Goal: Task Accomplishment & Management: Use online tool/utility

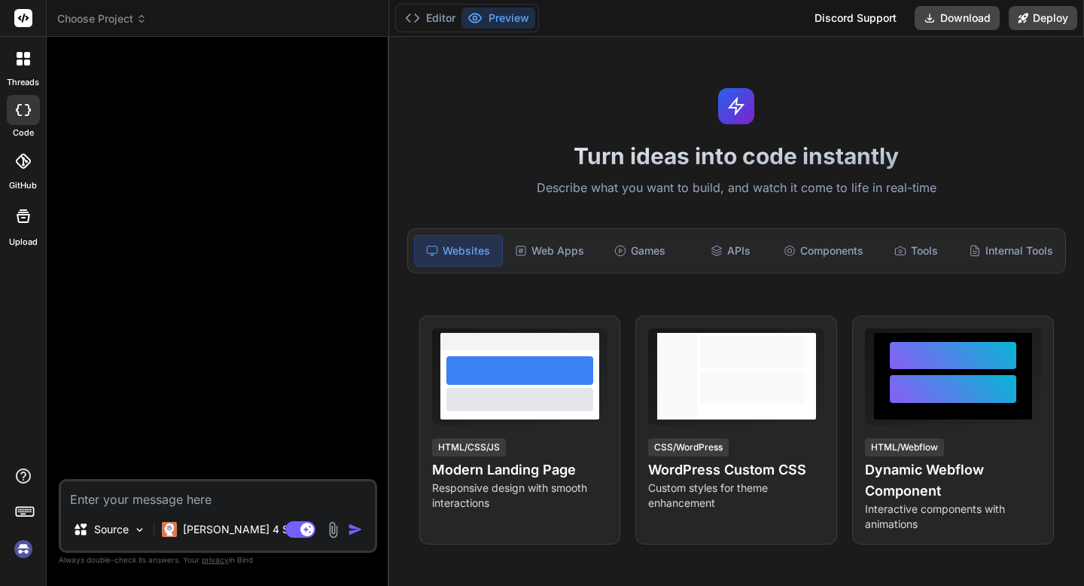
click at [466, 140] on div "Turn ideas into code instantly Describe what you want to build, and watch it co…" at bounding box center [736, 311] width 695 height 549
type textarea "x"
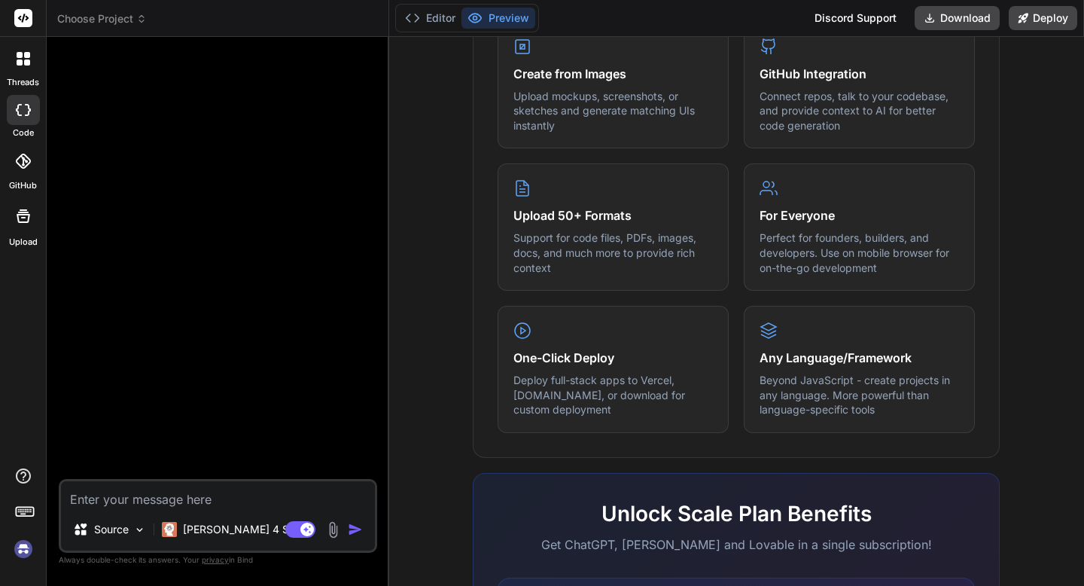
scroll to position [678, 0]
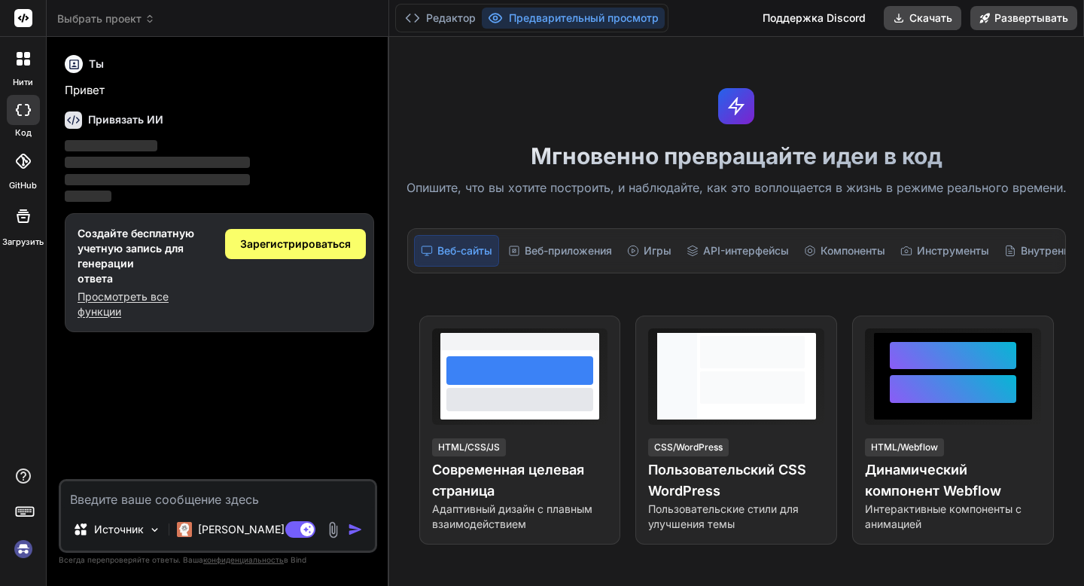
click at [564, 116] on div "Мгновенно превращайте идеи в код Опишите, что вы хотите построить, и наблюдайте…" at bounding box center [736, 311] width 695 height 549
type textarea "x"
click at [454, 19] on font "Редактор" at bounding box center [451, 17] width 50 height 13
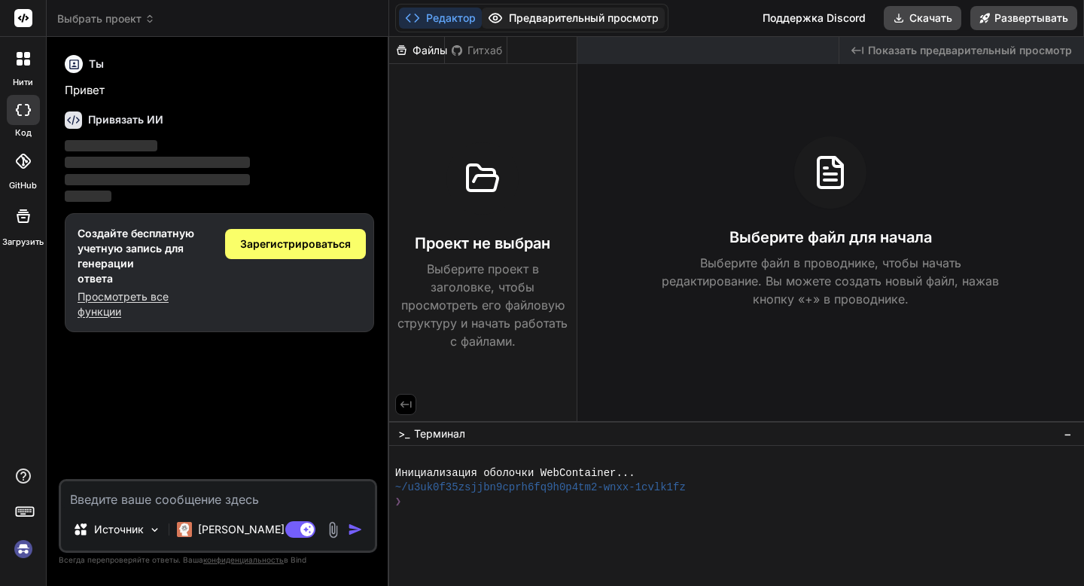
click at [538, 20] on font "Предварительный просмотр" at bounding box center [584, 17] width 150 height 13
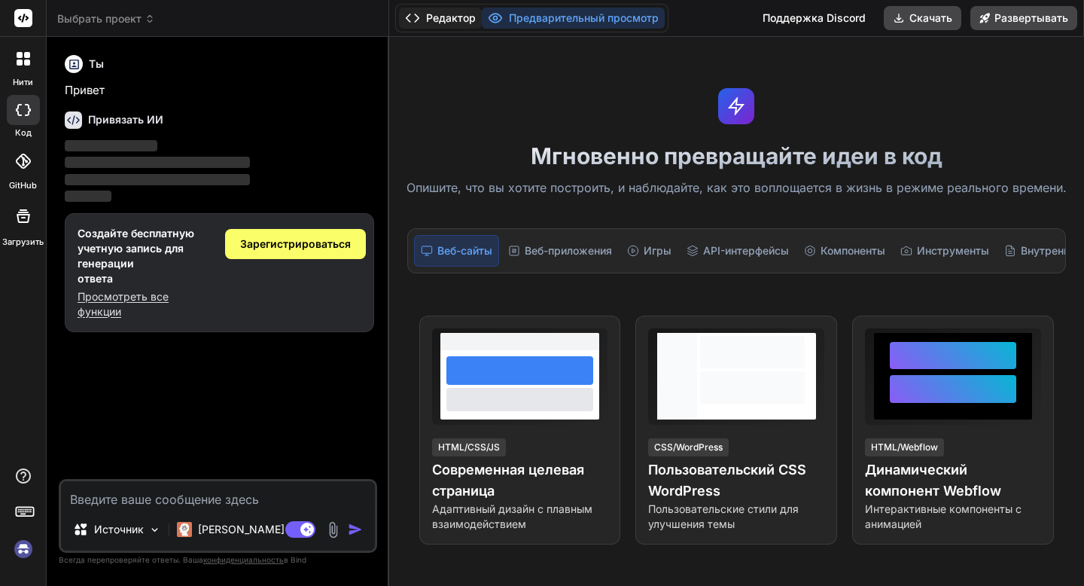
click at [455, 20] on font "Редактор" at bounding box center [451, 17] width 50 height 13
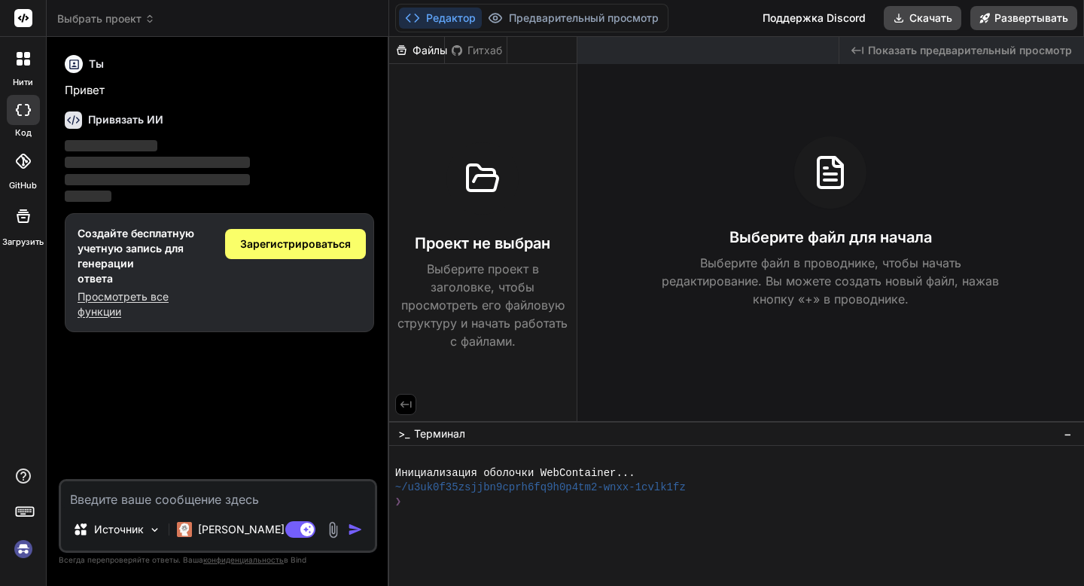
click at [814, 19] on font "Поддержка Discord" at bounding box center [814, 17] width 103 height 13
click at [128, 301] on font "Просмотреть все функции" at bounding box center [123, 304] width 91 height 28
